Goal: Task Accomplishment & Management: Manage account settings

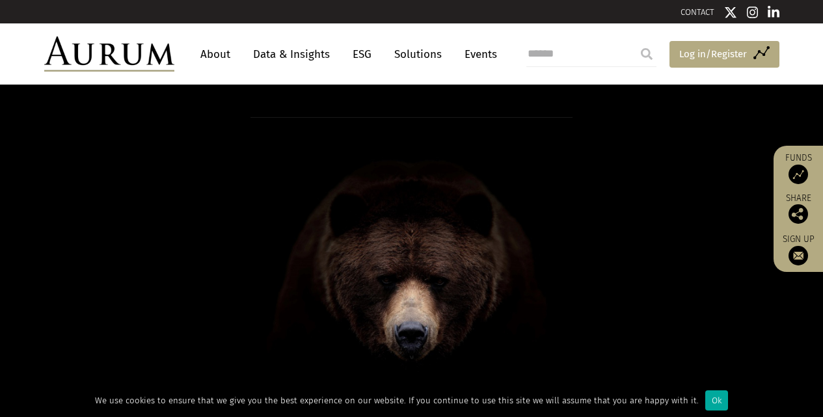
click at [688, 51] on span "Log in/Register" at bounding box center [713, 54] width 68 height 16
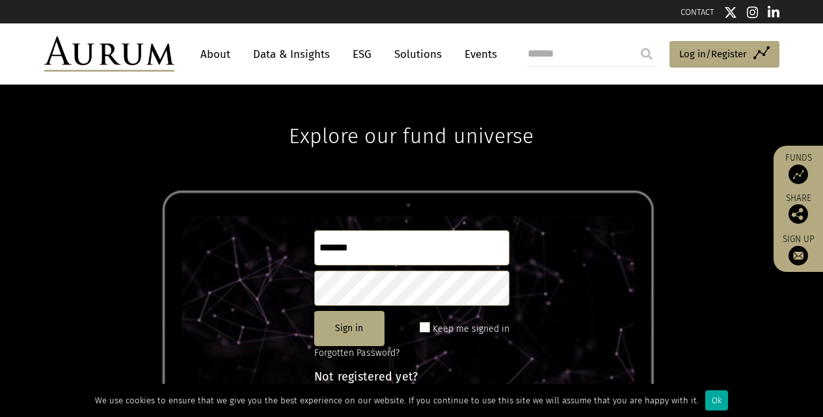
type input "*******"
click at [358, 321] on button "Sign in" at bounding box center [349, 328] width 70 height 35
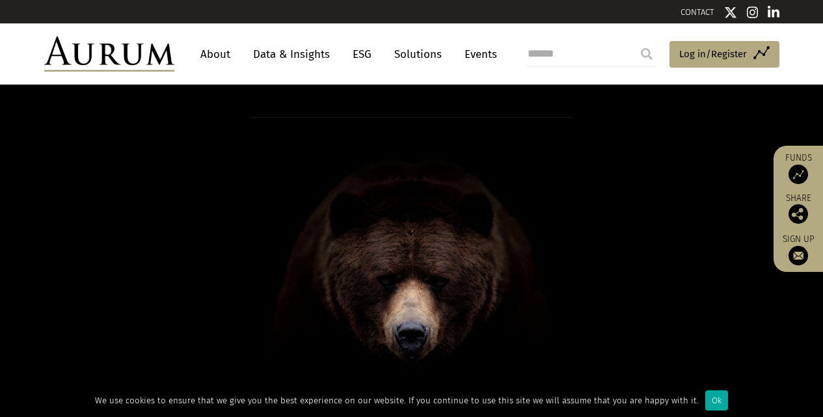
click at [620, 52] on input "search" at bounding box center [591, 54] width 130 height 26
click at [269, 55] on link "Data & Insights" at bounding box center [292, 54] width 90 height 24
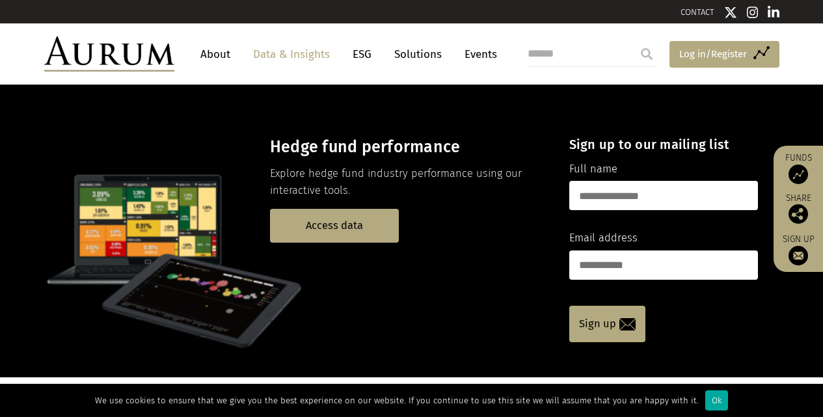
click at [693, 47] on span "Log in/Register" at bounding box center [713, 54] width 68 height 16
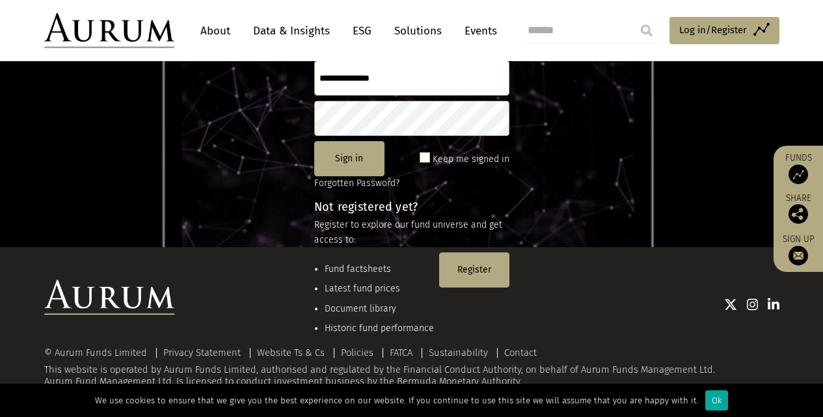
scroll to position [172, 0]
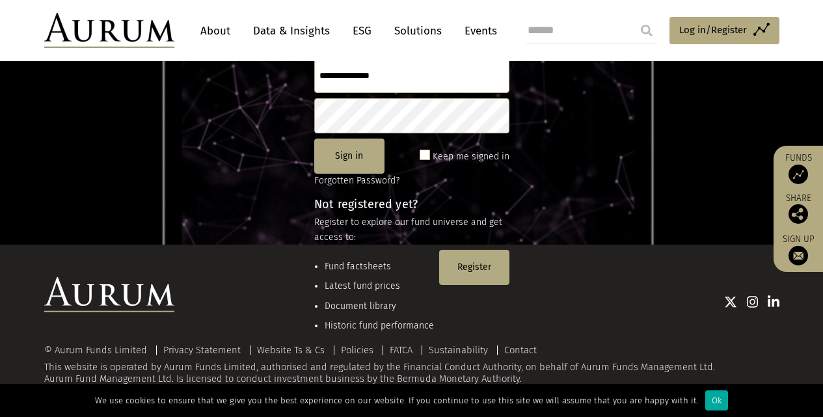
click at [223, 27] on link "About" at bounding box center [215, 31] width 43 height 24
